Goal: Transaction & Acquisition: Purchase product/service

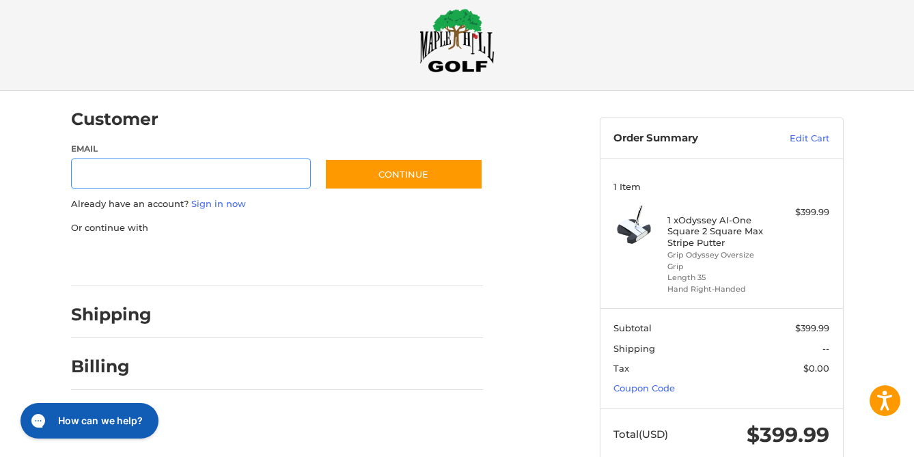
scroll to position [38, 0]
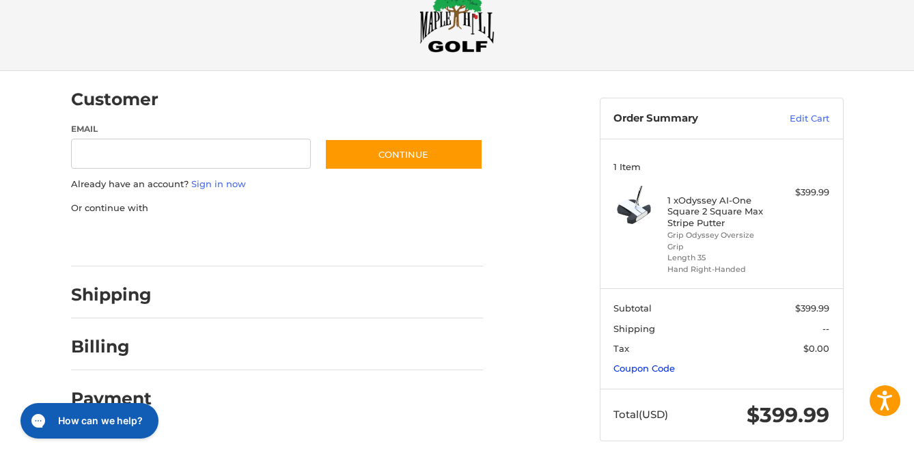
click at [646, 363] on link "Coupon Code" at bounding box center [644, 368] width 61 height 11
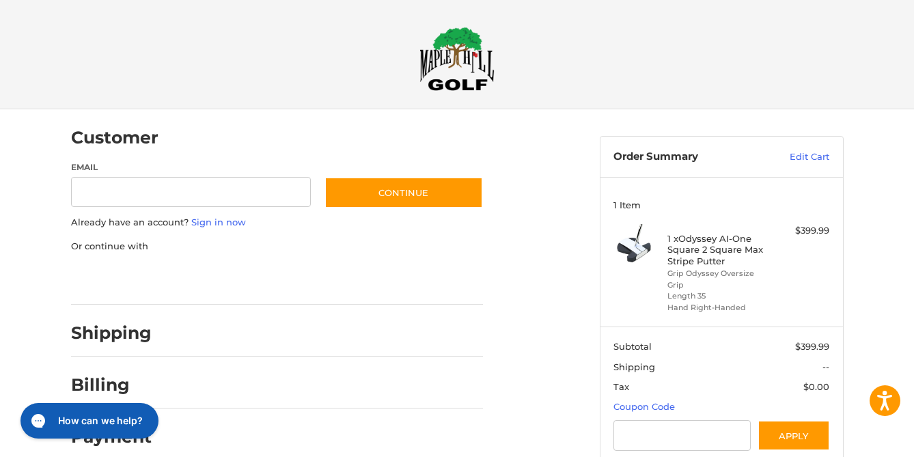
scroll to position [110, 0]
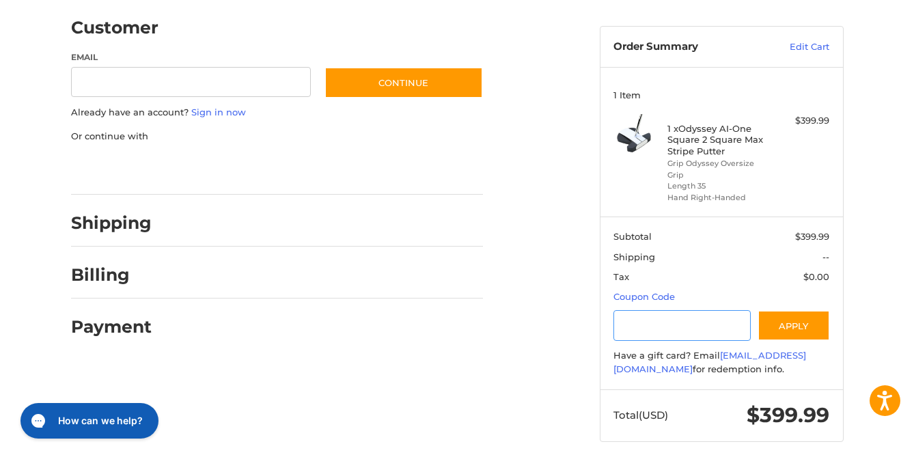
click at [689, 318] on input "Gift Certificate or Coupon Code" at bounding box center [682, 325] width 137 height 31
type input "**********"
click at [791, 314] on button "Apply" at bounding box center [794, 325] width 72 height 31
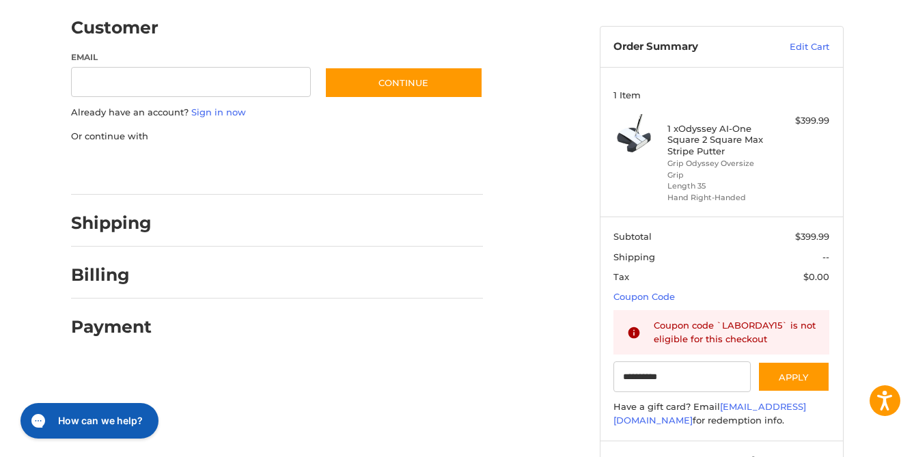
scroll to position [161, 0]
